Goal: Task Accomplishment & Management: Manage account settings

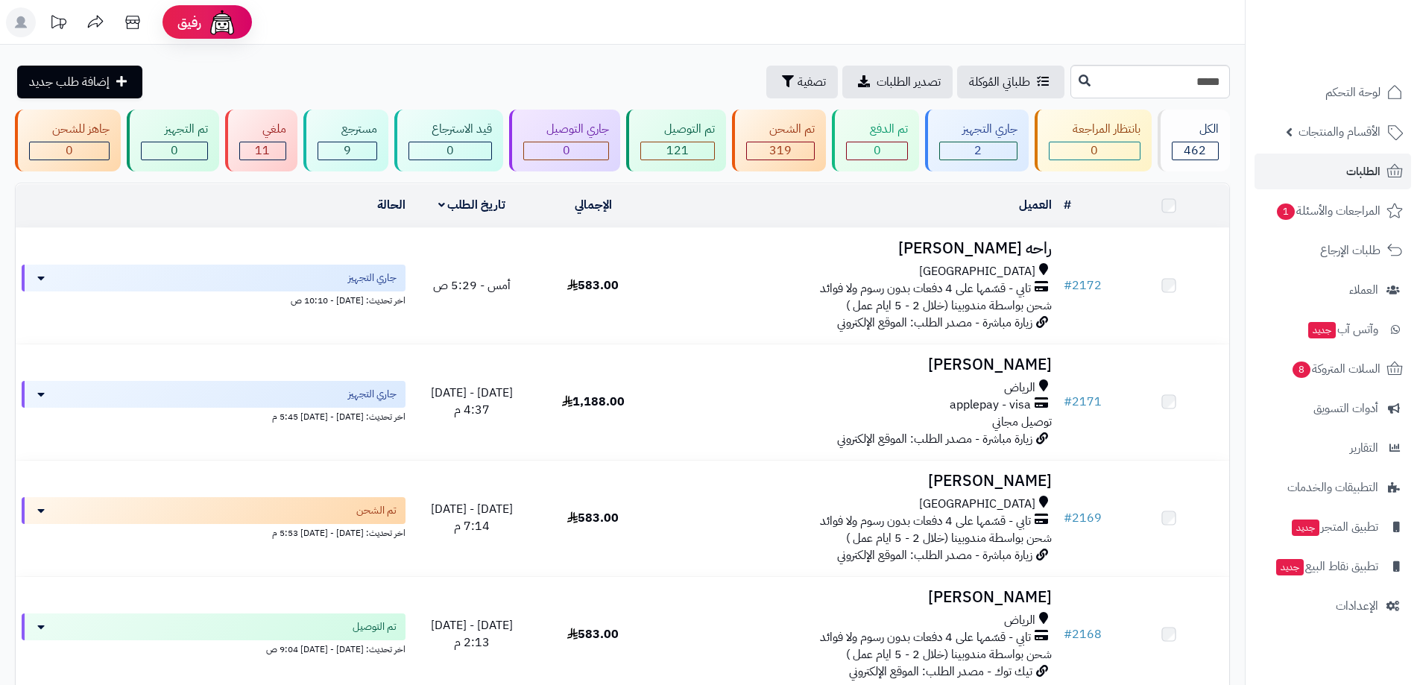
type input "****"
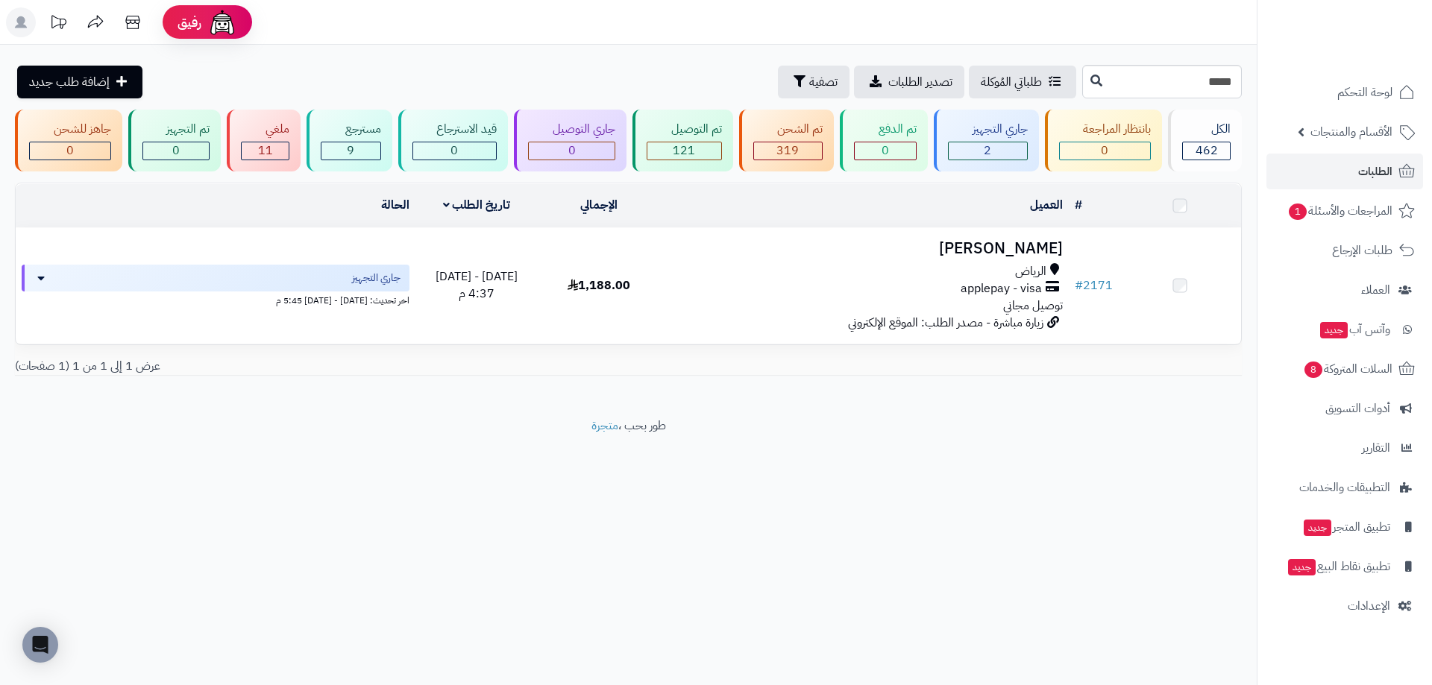
click at [936, 246] on h3 "[PERSON_NAME]" at bounding box center [865, 248] width 396 height 17
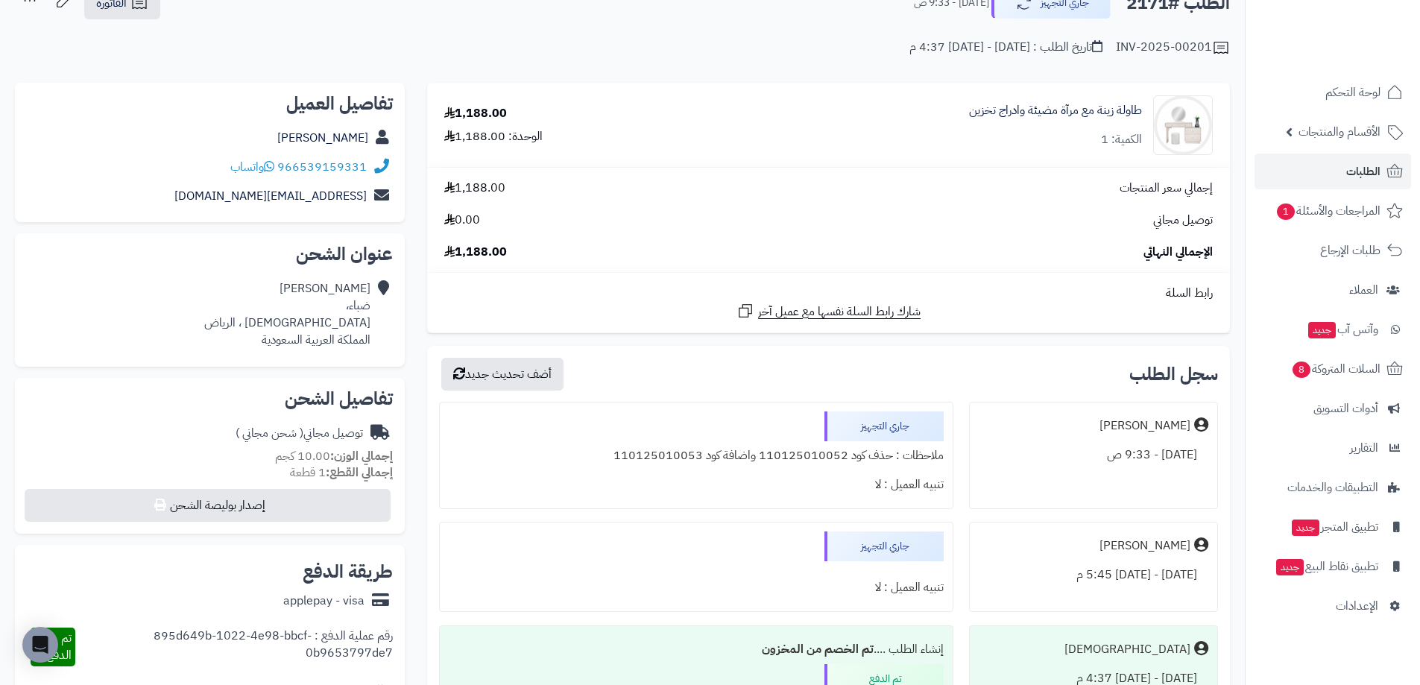
scroll to position [224, 0]
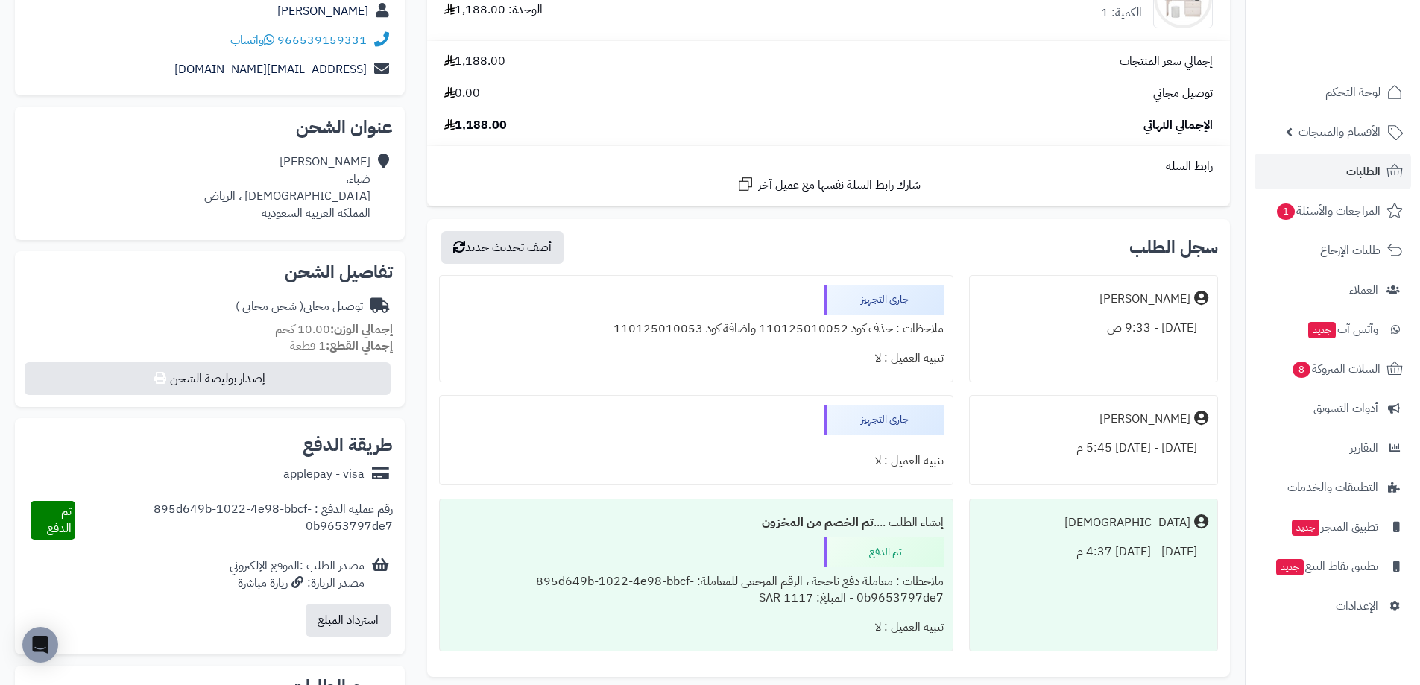
drag, startPoint x: 556, startPoint y: 341, endPoint x: 841, endPoint y: 330, distance: 285.0
click at [841, 330] on div "جاري التجهيز ملاحظات : حذف كود 110125010052 واضافة كود 110125010053 تنبيه العمي…" at bounding box center [696, 328] width 514 height 107
click at [825, 349] on div "تنبيه العميل : لا" at bounding box center [696, 358] width 494 height 29
drag, startPoint x: 608, startPoint y: 324, endPoint x: 891, endPoint y: 327, distance: 283.4
click at [891, 327] on div "ملاحظات : حذف كود 110125010052 واضافة كود 110125010053" at bounding box center [696, 329] width 494 height 29
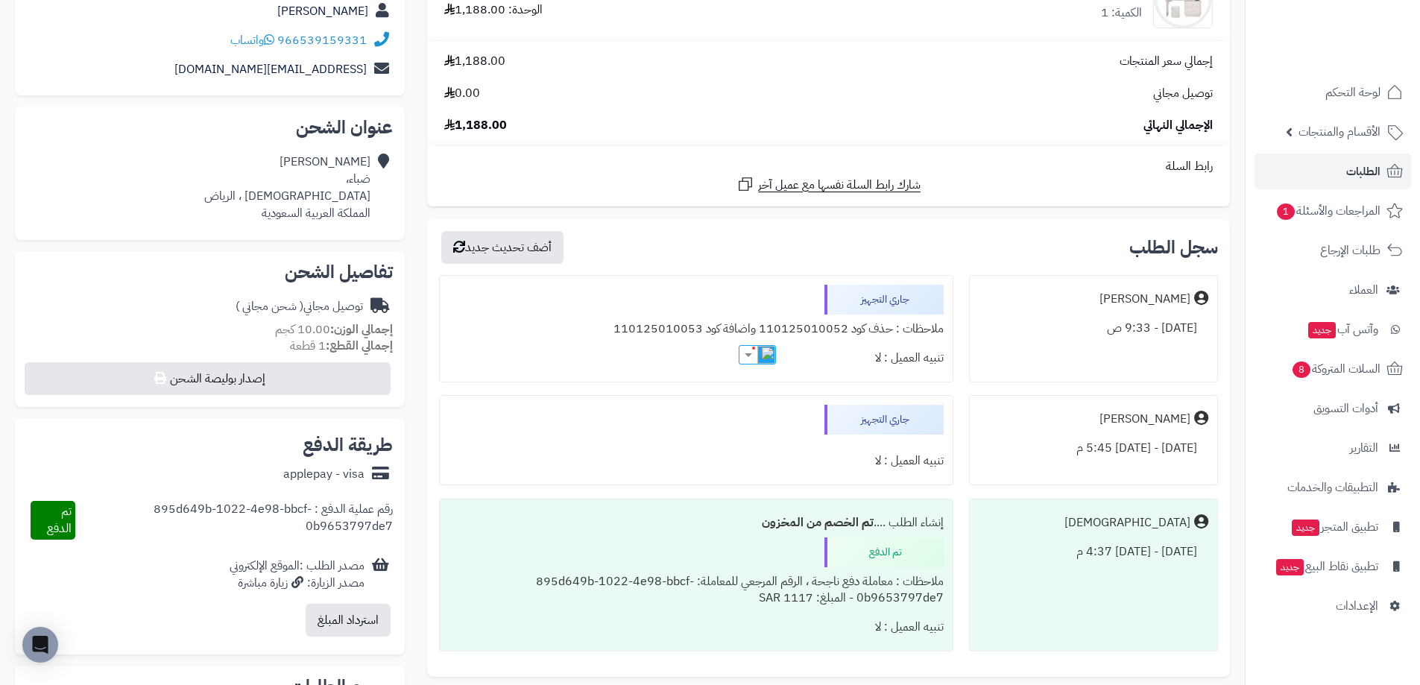
copy div "حذف كود 110125010052 واضافة كود 110125010053"
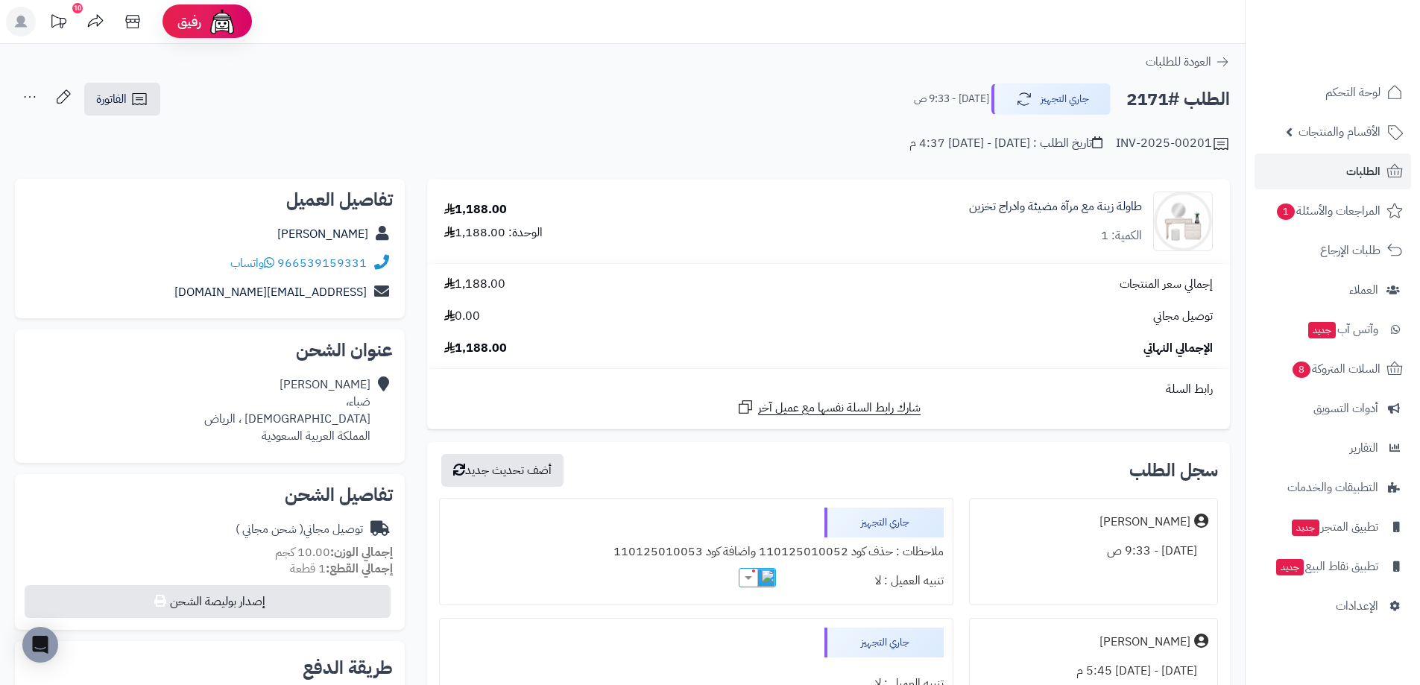
scroll to position [0, 0]
copy link "طاولة زينة مع مرآة مضيئة وادراج تخزين"
drag, startPoint x: 943, startPoint y: 208, endPoint x: 1146, endPoint y: 207, distance: 202.8
click at [1146, 207] on div "طاولة زينة مع مرآة مضيئة وادراج تخزين الكمية: 1" at bounding box center [959, 222] width 532 height 60
click at [1356, 170] on span "الطلبات" at bounding box center [1364, 171] width 34 height 21
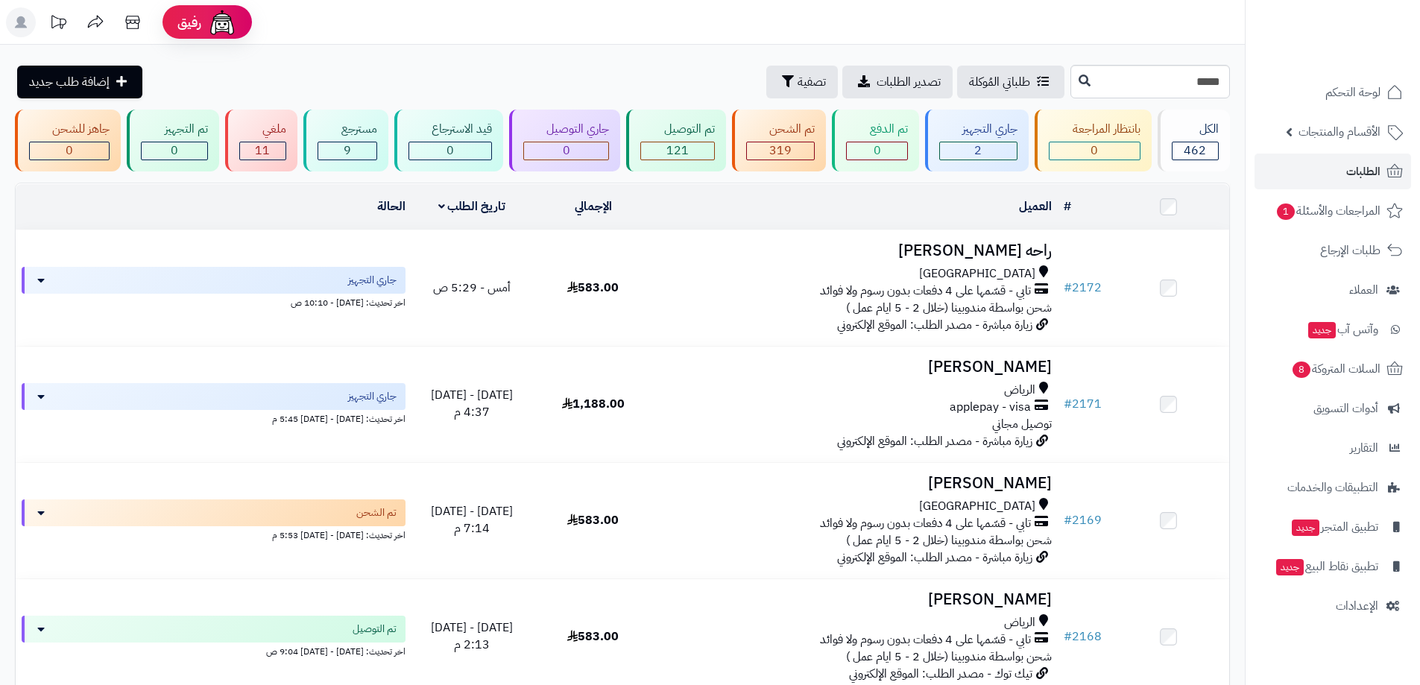
type input "****"
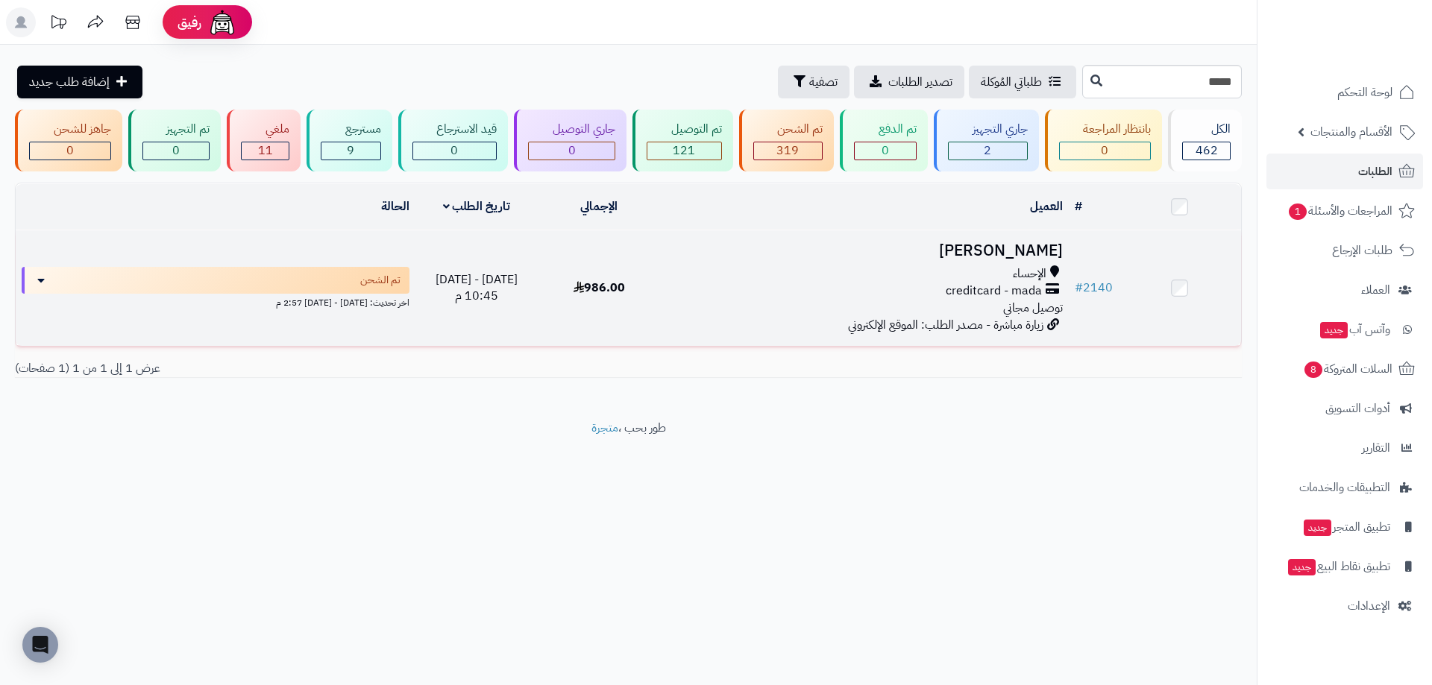
click at [1007, 254] on h3 "Fatimah Almaghlouth" at bounding box center [865, 250] width 396 height 17
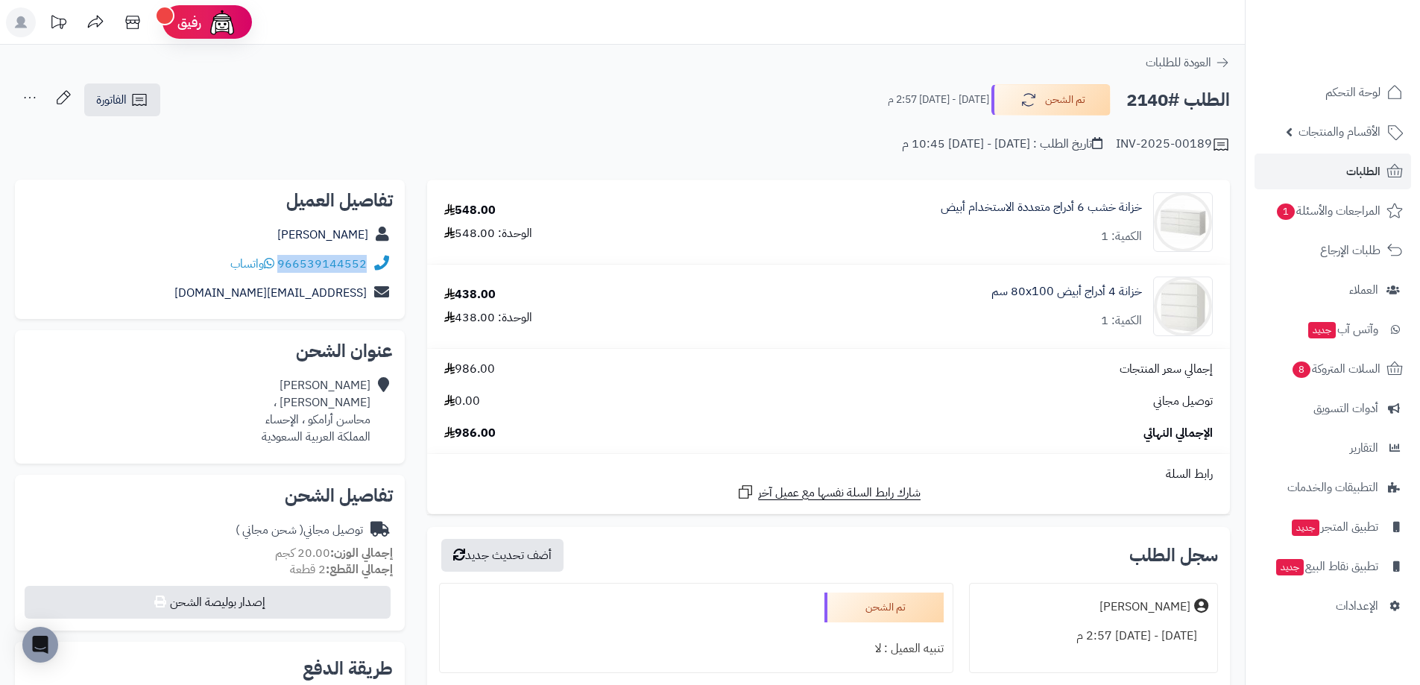
copy link "966539144552"
drag, startPoint x: 368, startPoint y: 269, endPoint x: 283, endPoint y: 273, distance: 85.1
click at [283, 273] on div "966539144552 واتساب" at bounding box center [210, 264] width 366 height 29
click at [1389, 169] on icon at bounding box center [1395, 172] width 18 height 18
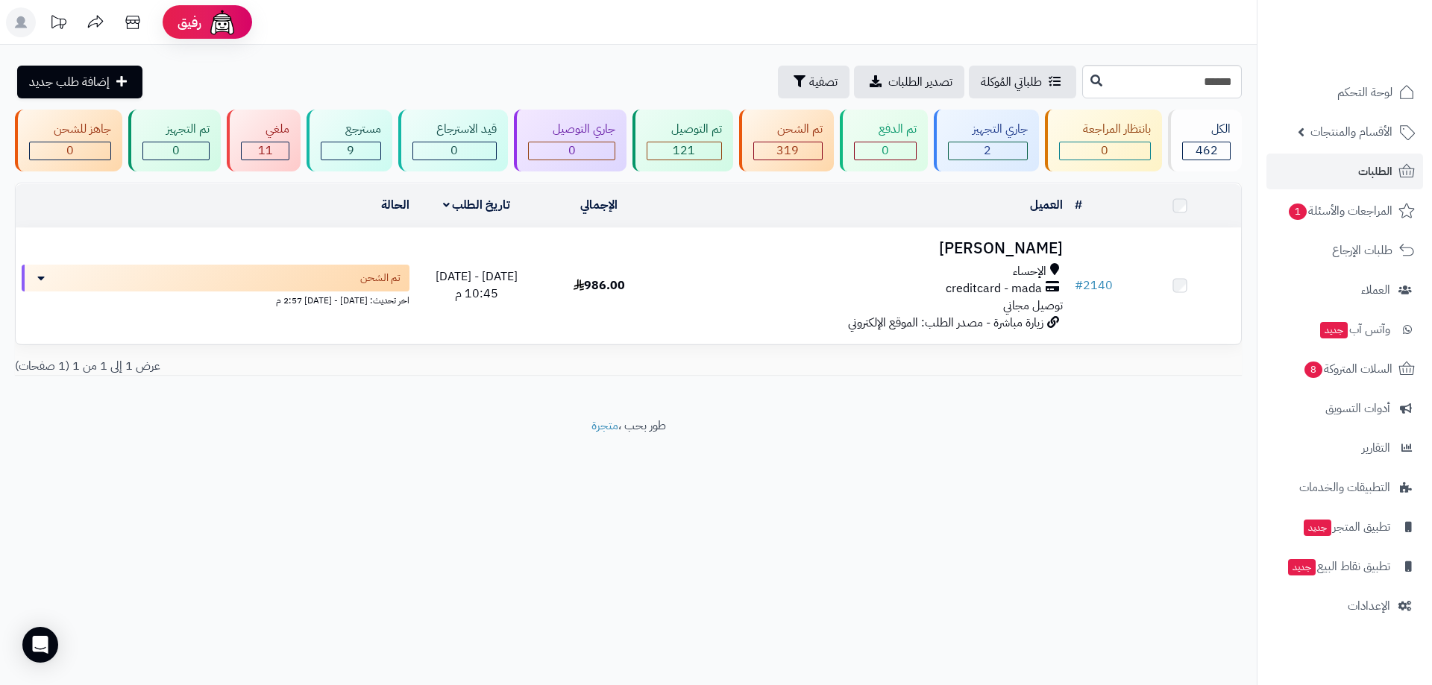
click at [1026, 252] on h3 "[PERSON_NAME]" at bounding box center [865, 248] width 396 height 17
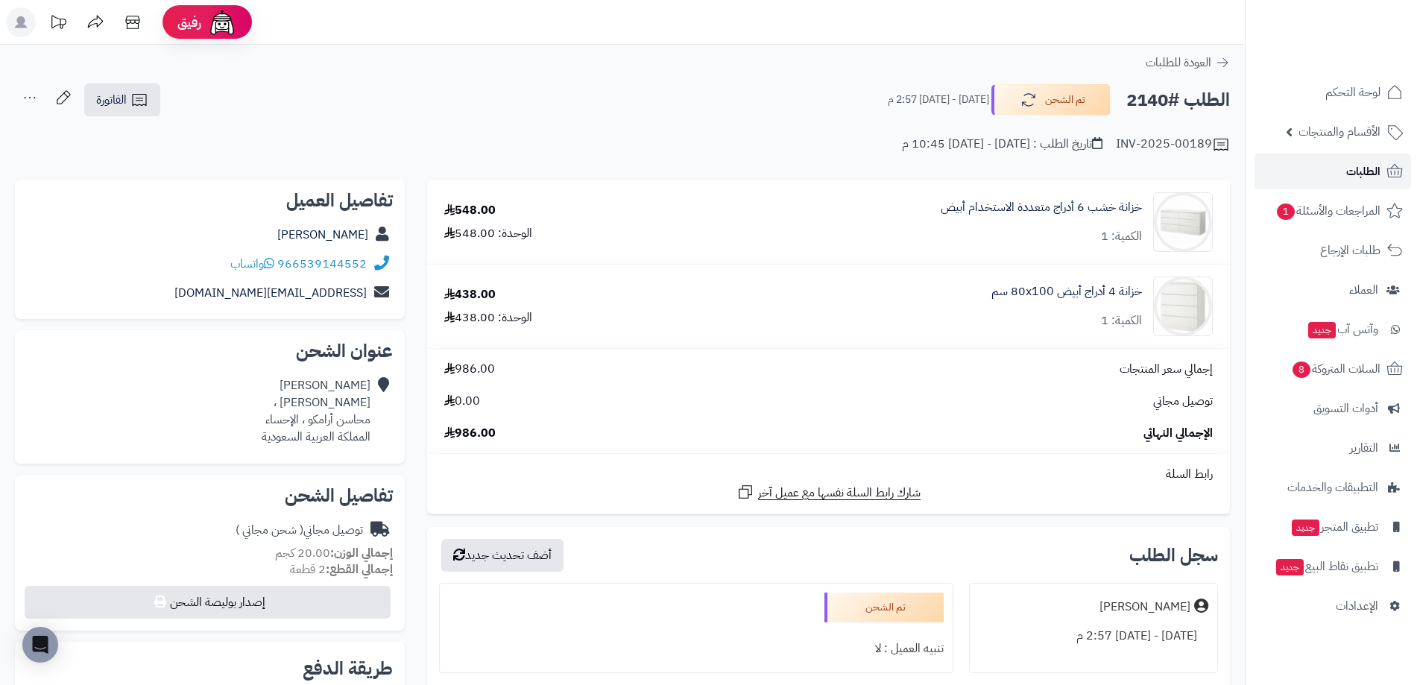
click at [1355, 183] on link "الطلبات" at bounding box center [1333, 172] width 157 height 36
